Goal: Task Accomplishment & Management: Complete application form

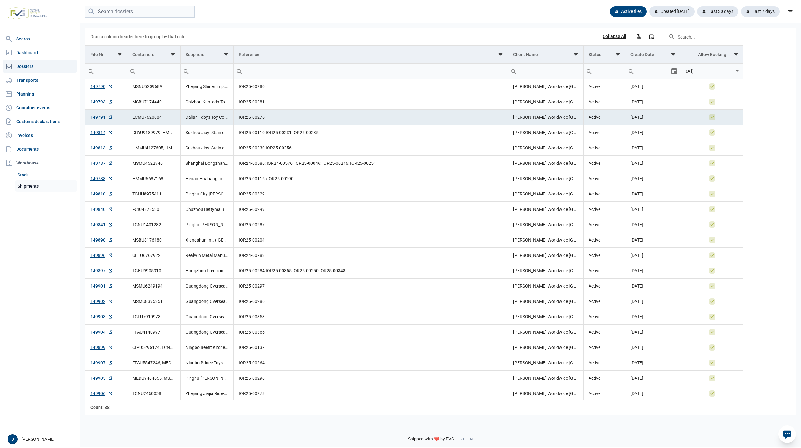
click at [29, 185] on link "Shipments" at bounding box center [46, 185] width 62 height 11
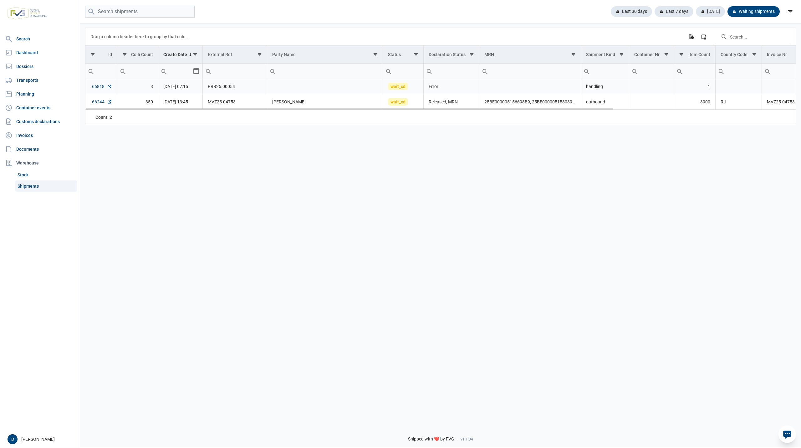
click at [93, 85] on link "66818" at bounding box center [102, 86] width 20 height 6
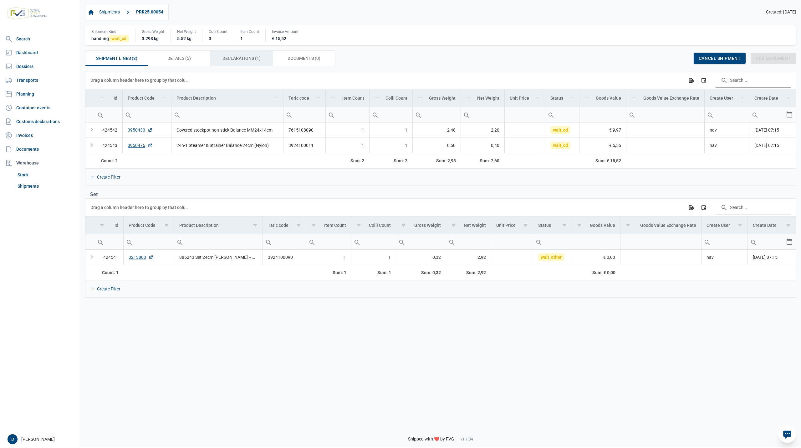
click at [230, 51] on div "Shipment Lines (3) Shipment Lines (3) Details (5) Details (5) Declarations (1) …" at bounding box center [210, 58] width 250 height 16
click at [245, 59] on span "Declarations (1) Declarations (1)" at bounding box center [242, 58] width 38 height 8
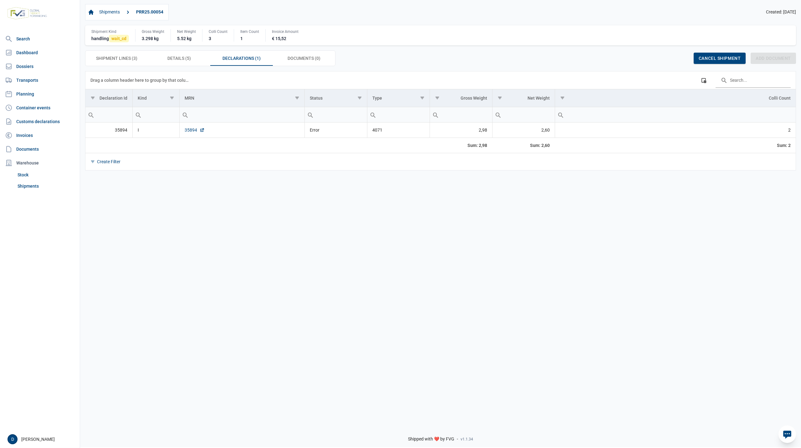
click at [191, 131] on link "35894" at bounding box center [195, 130] width 20 height 6
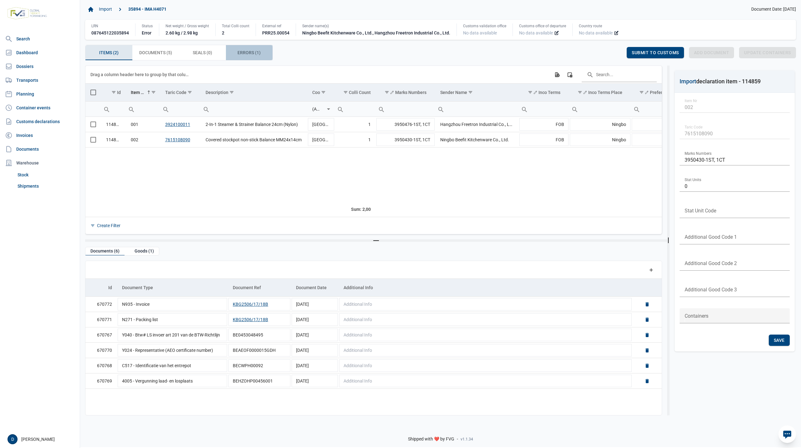
click at [240, 51] on span "Errors (1) Errors (1)" at bounding box center [249, 53] width 23 height 8
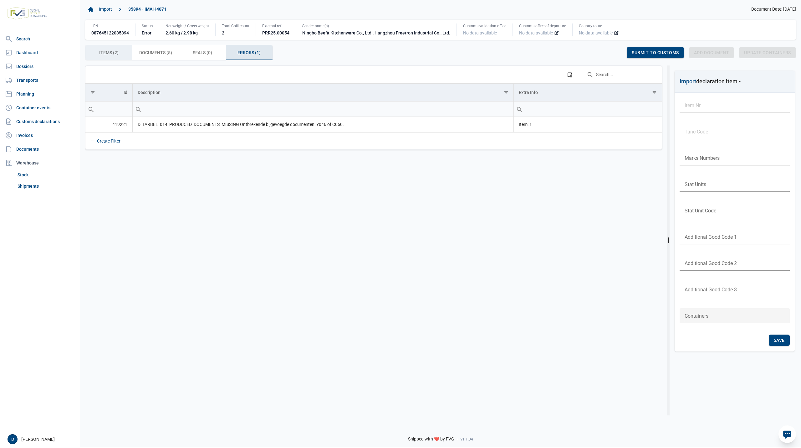
click at [118, 55] on span "Items (2) Items (2)" at bounding box center [108, 53] width 19 height 8
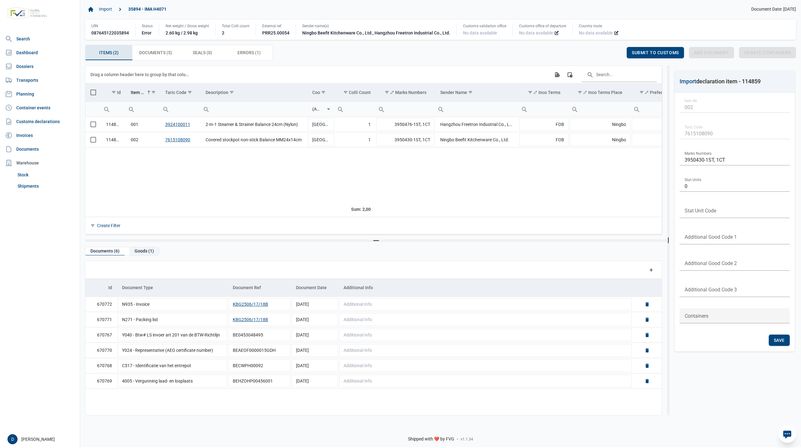
click at [141, 252] on div "Goods (1)" at bounding box center [144, 251] width 29 height 8
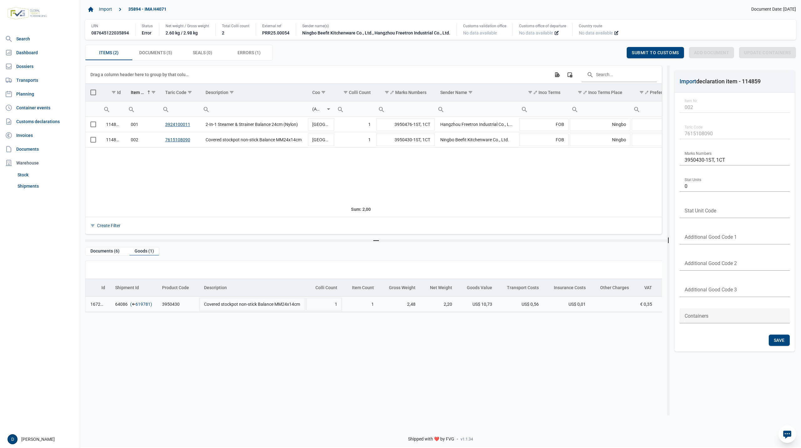
click at [140, 303] on link "619781" at bounding box center [143, 304] width 15 height 6
click at [90, 124] on td "Data grid with 2 rows and 23 columns" at bounding box center [93, 124] width 16 height 15
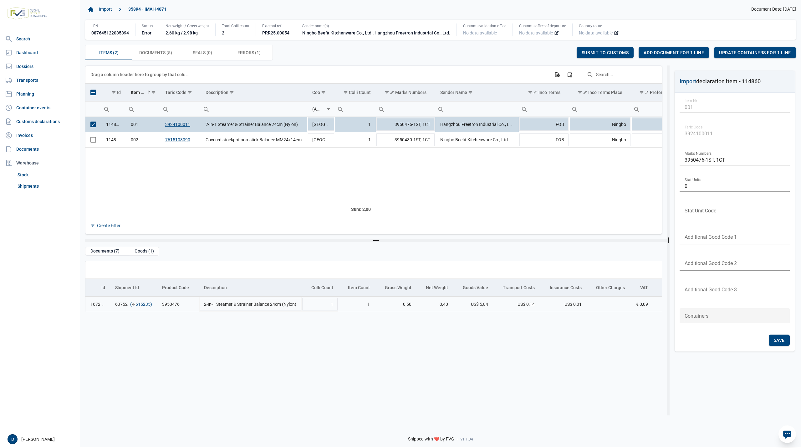
click at [137, 303] on link "615235" at bounding box center [143, 304] width 15 height 6
click at [670, 51] on span "Add document for 1 line" at bounding box center [674, 52] width 60 height 5
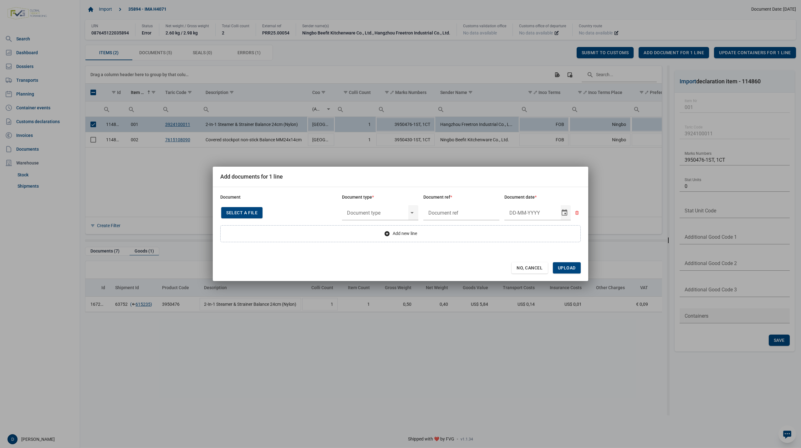
click at [247, 208] on div "Select a file" at bounding box center [241, 212] width 41 height 11
type input "CHEDD.BE.2025.0002166"
click at [388, 213] on input "text" at bounding box center [375, 212] width 66 height 16
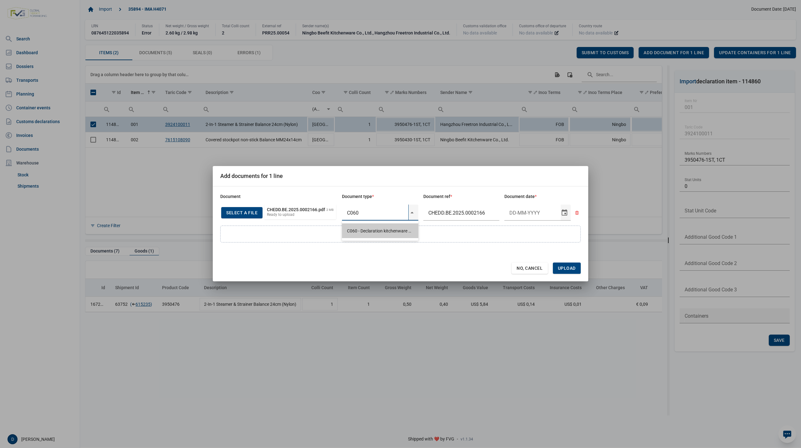
click at [387, 230] on div "C060 - Declaration kitchenware ex CN of HK 284/2011" at bounding box center [380, 230] width 76 height 15
type input "C060 - Declaration kitchenware ex CN of HK 284/2011"
click at [515, 211] on input "Document date" at bounding box center [533, 212] width 56 height 16
type input "15-5-2025"
click at [566, 266] on span "Upload" at bounding box center [567, 267] width 18 height 5
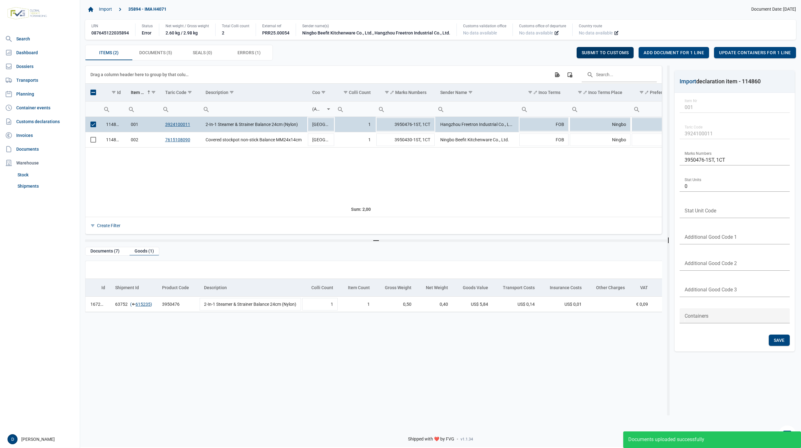
click at [617, 52] on span "Submit to customs" at bounding box center [605, 52] width 47 height 5
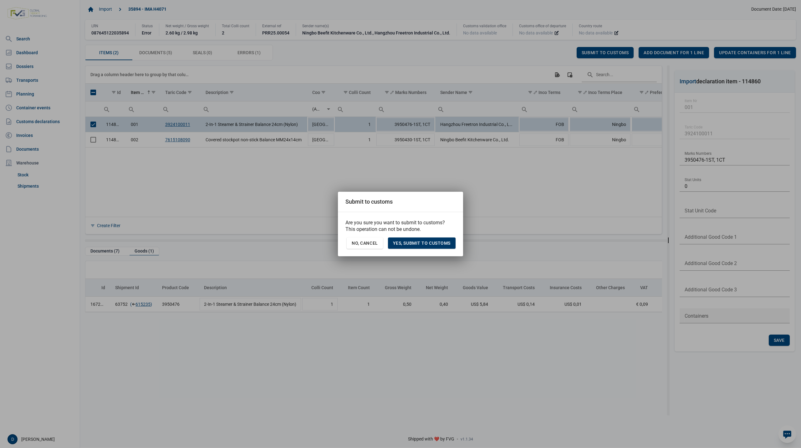
click at [420, 244] on span "Yes, Submit to customs" at bounding box center [422, 242] width 58 height 5
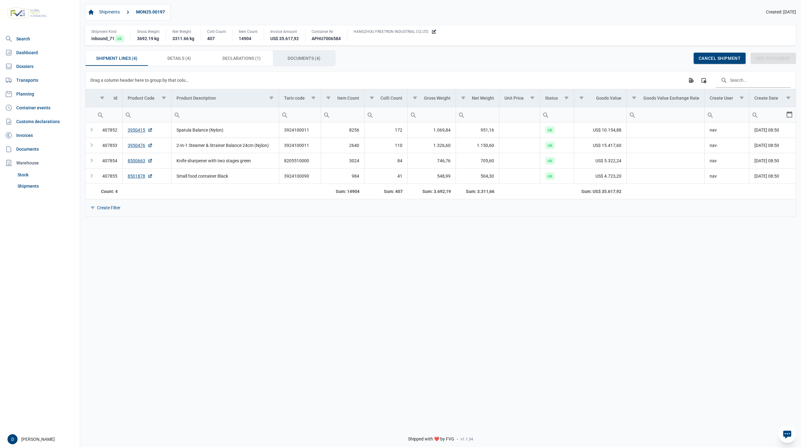
click at [305, 54] on div "Documents (4) Documents (4)" at bounding box center [304, 58] width 63 height 15
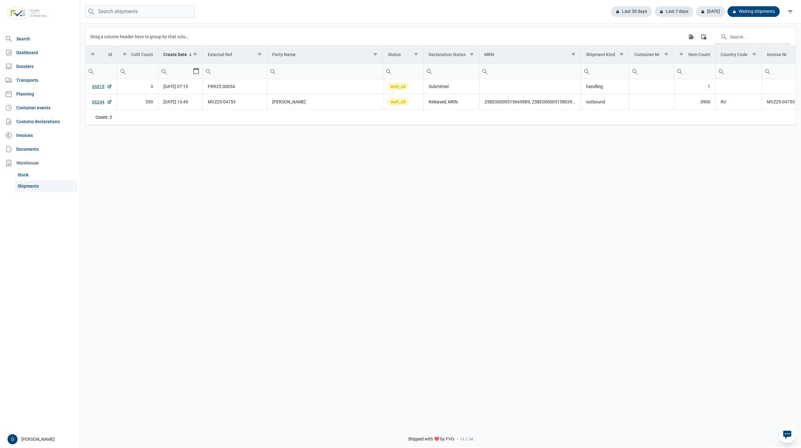
click at [24, 184] on link "Shipments" at bounding box center [46, 185] width 62 height 11
click at [668, 9] on div "Last 7 days" at bounding box center [672, 11] width 44 height 11
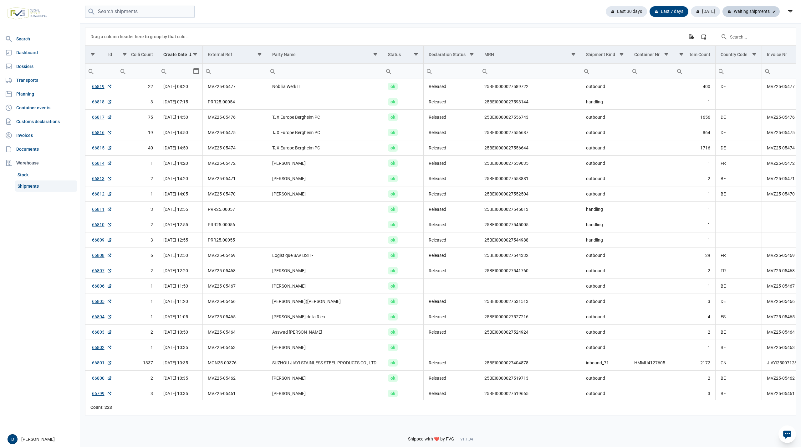
click at [751, 10] on div "Waiting shipments" at bounding box center [751, 11] width 57 height 11
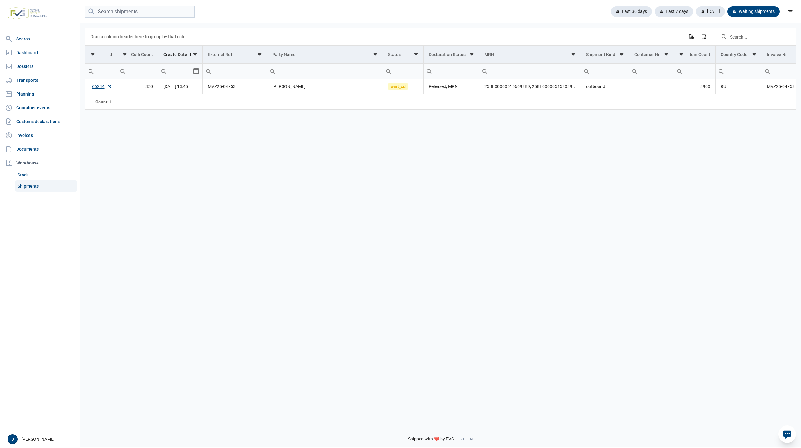
click at [520, 194] on div "Data grid with 1 rows and 18 columns Drag a column header here to group by that…" at bounding box center [440, 221] width 721 height 397
click at [684, 11] on div "Last 7 days" at bounding box center [672, 11] width 44 height 11
